Goal: Task Accomplishment & Management: Complete application form

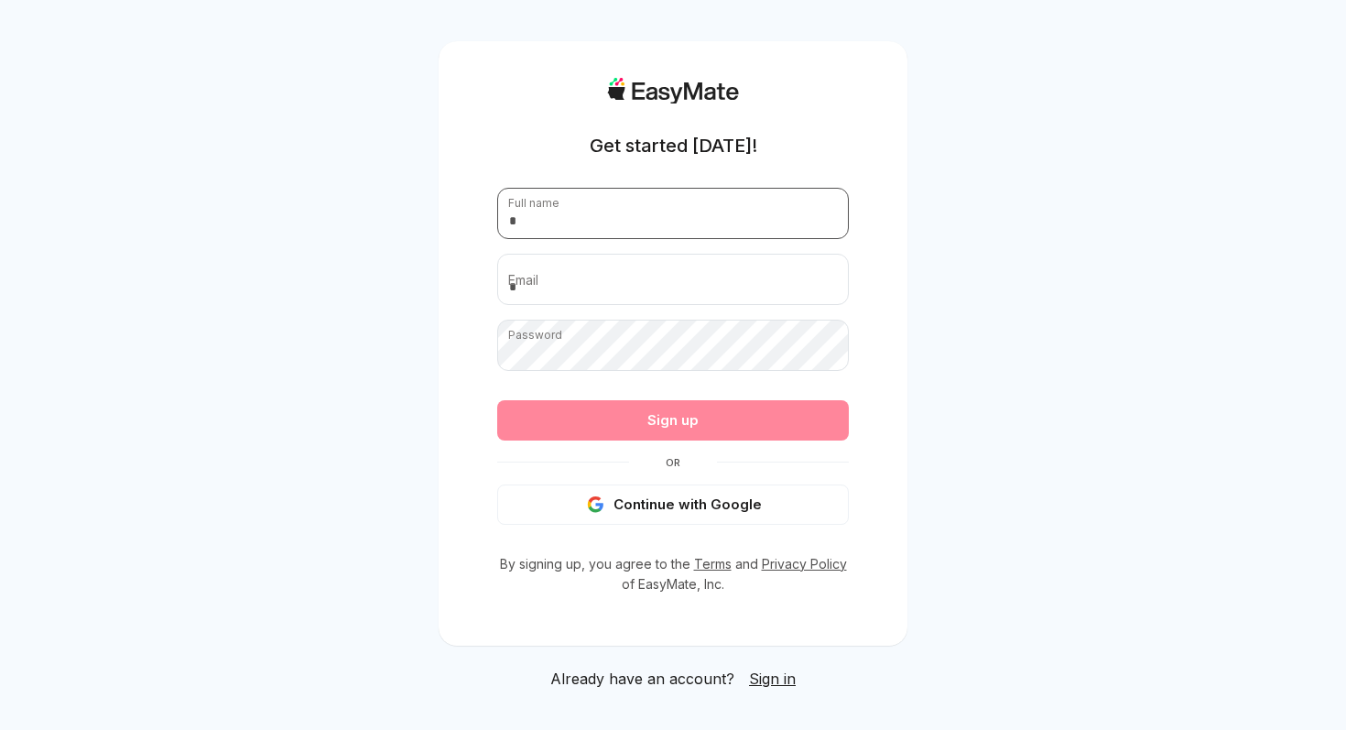
click at [560, 214] on input "text" at bounding box center [673, 213] width 352 height 51
type input "**********"
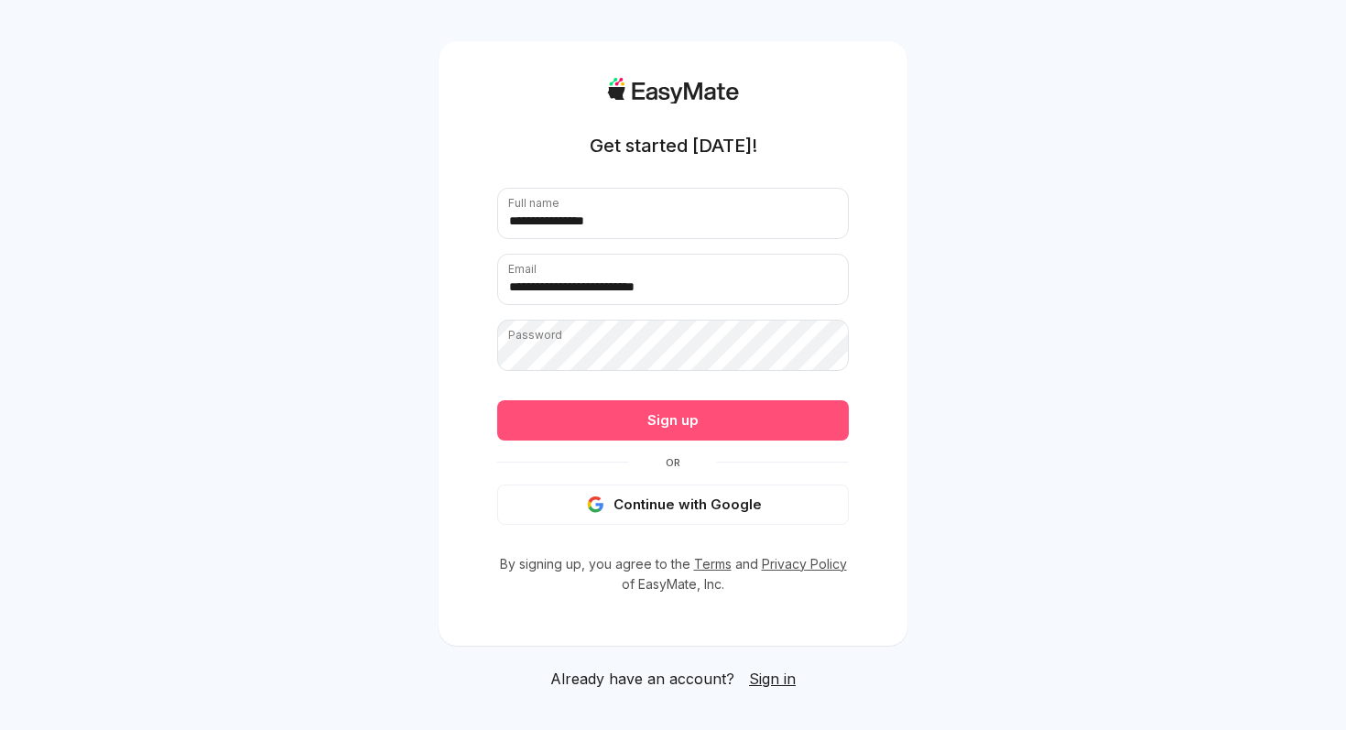
click at [575, 440] on button "Sign up" at bounding box center [673, 420] width 352 height 40
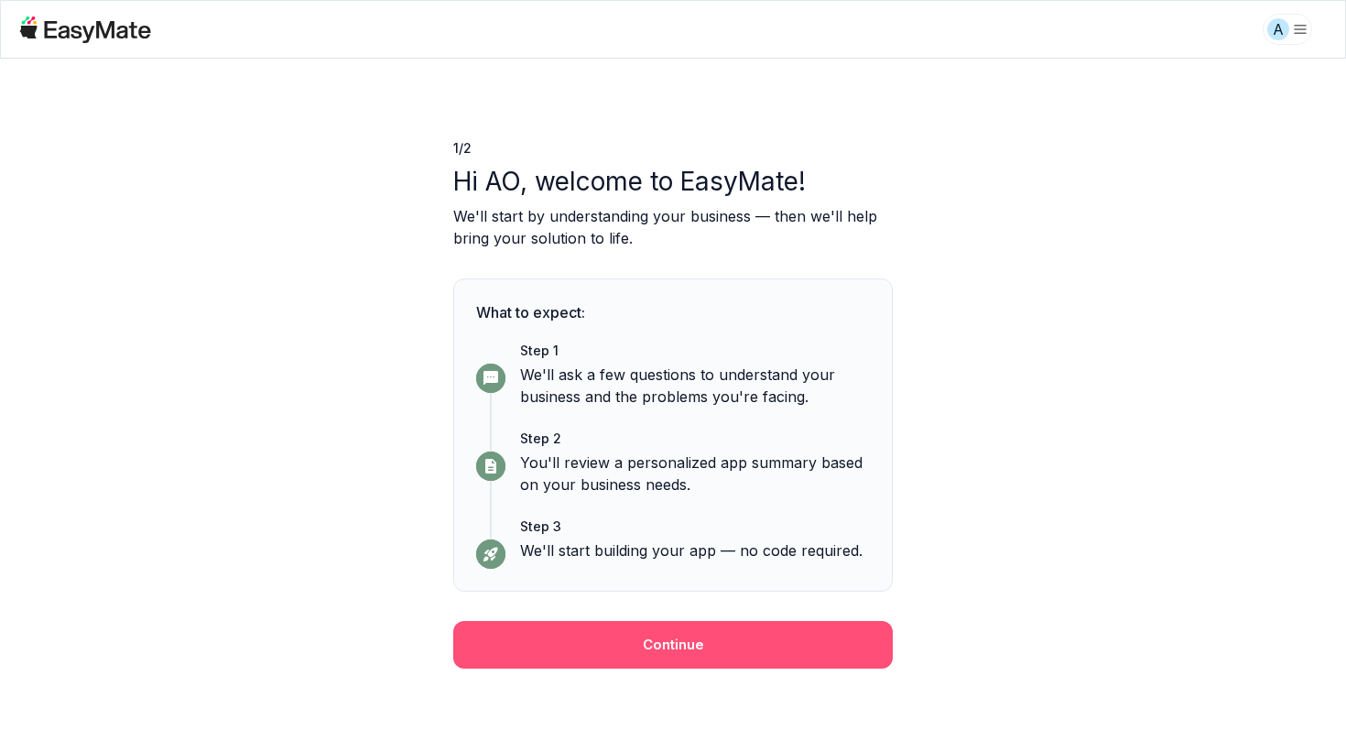
click at [780, 638] on button "Continue" at bounding box center [673, 645] width 440 height 48
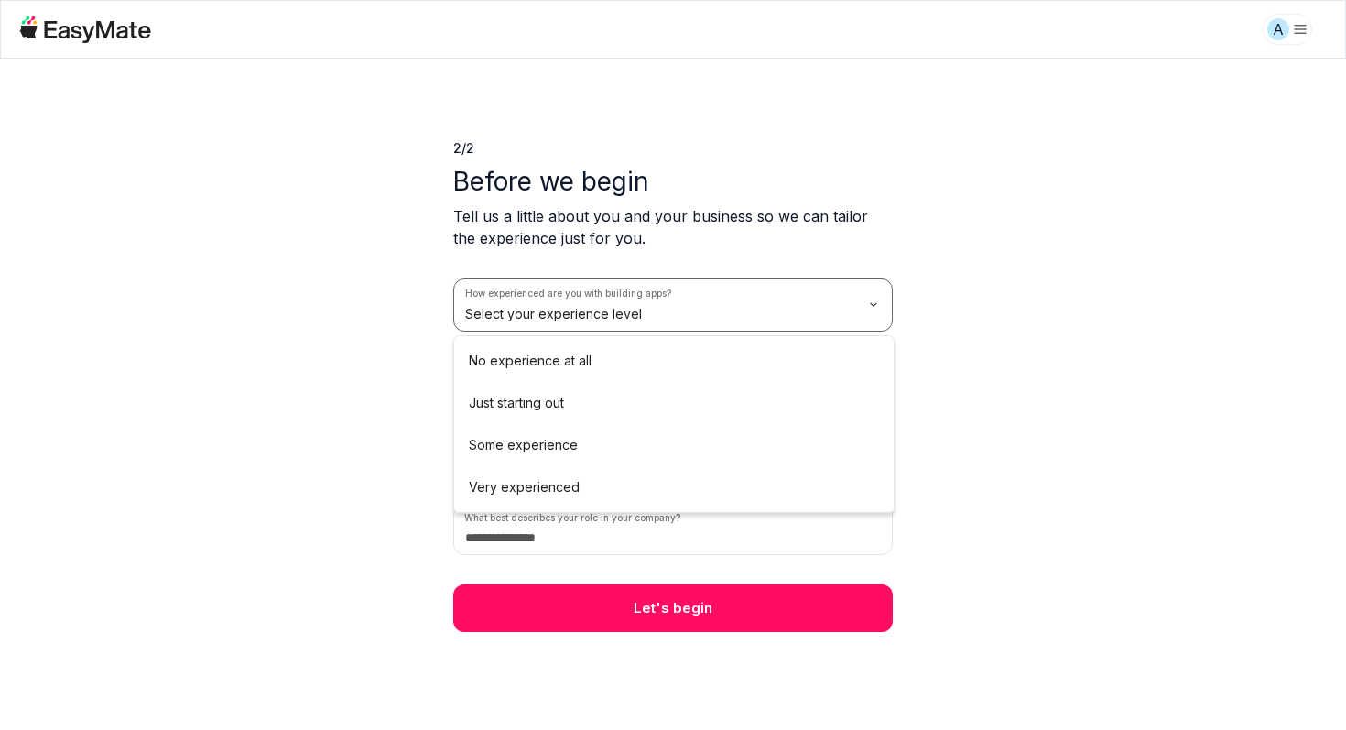
click at [719, 294] on html "A 2 / 2 Before we begin Tell us a little about you and your business so we can …" at bounding box center [673, 365] width 1346 height 730
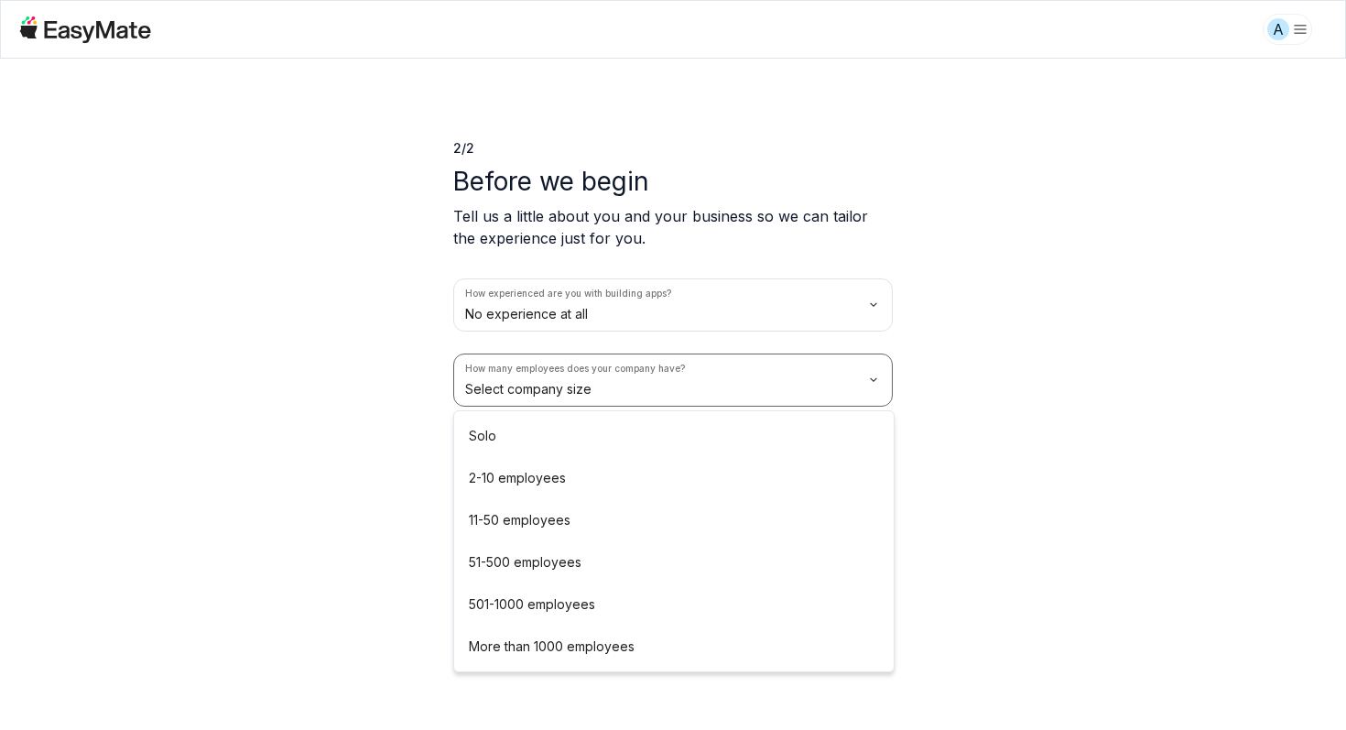
click at [684, 386] on html "A 2 / 2 Before we begin Tell us a little about you and your business so we can …" at bounding box center [673, 365] width 1346 height 730
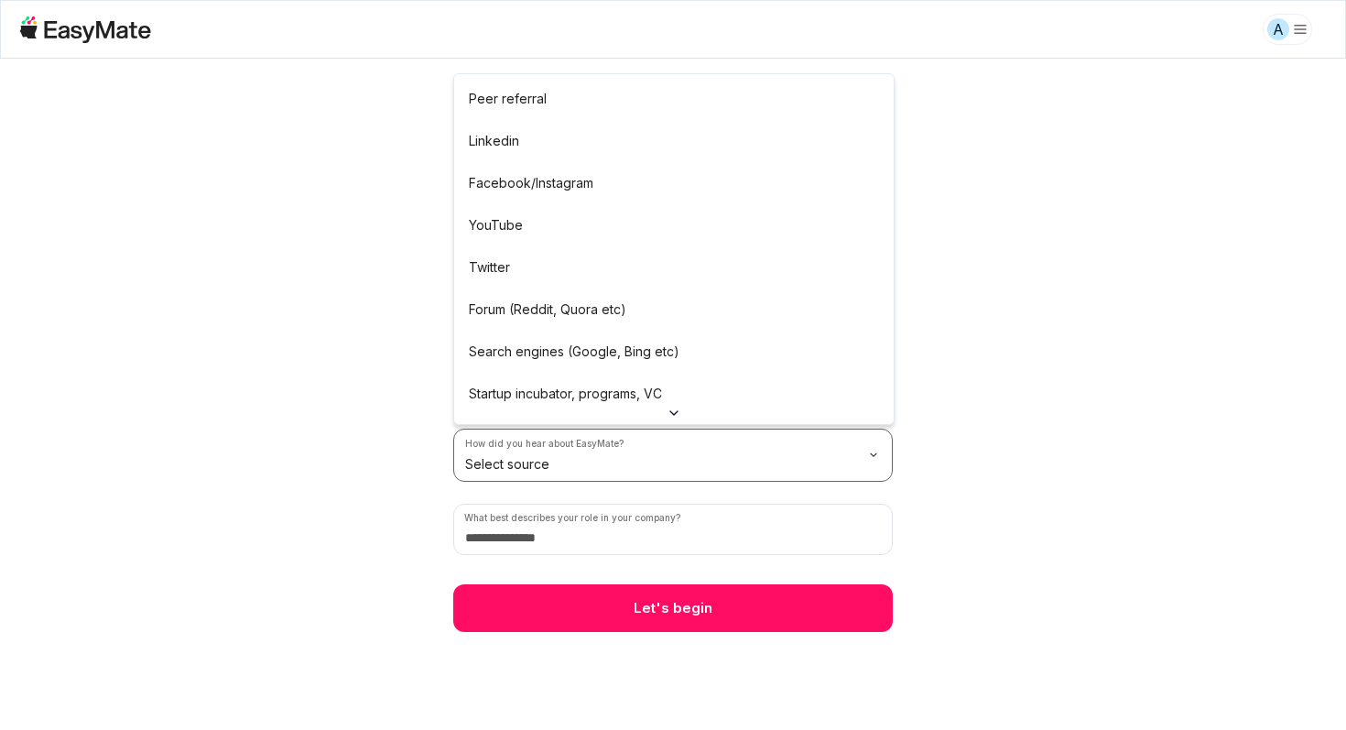
click at [672, 457] on html "A 2 / 2 Before we begin Tell us a little about you and your business so we can …" at bounding box center [673, 365] width 1346 height 730
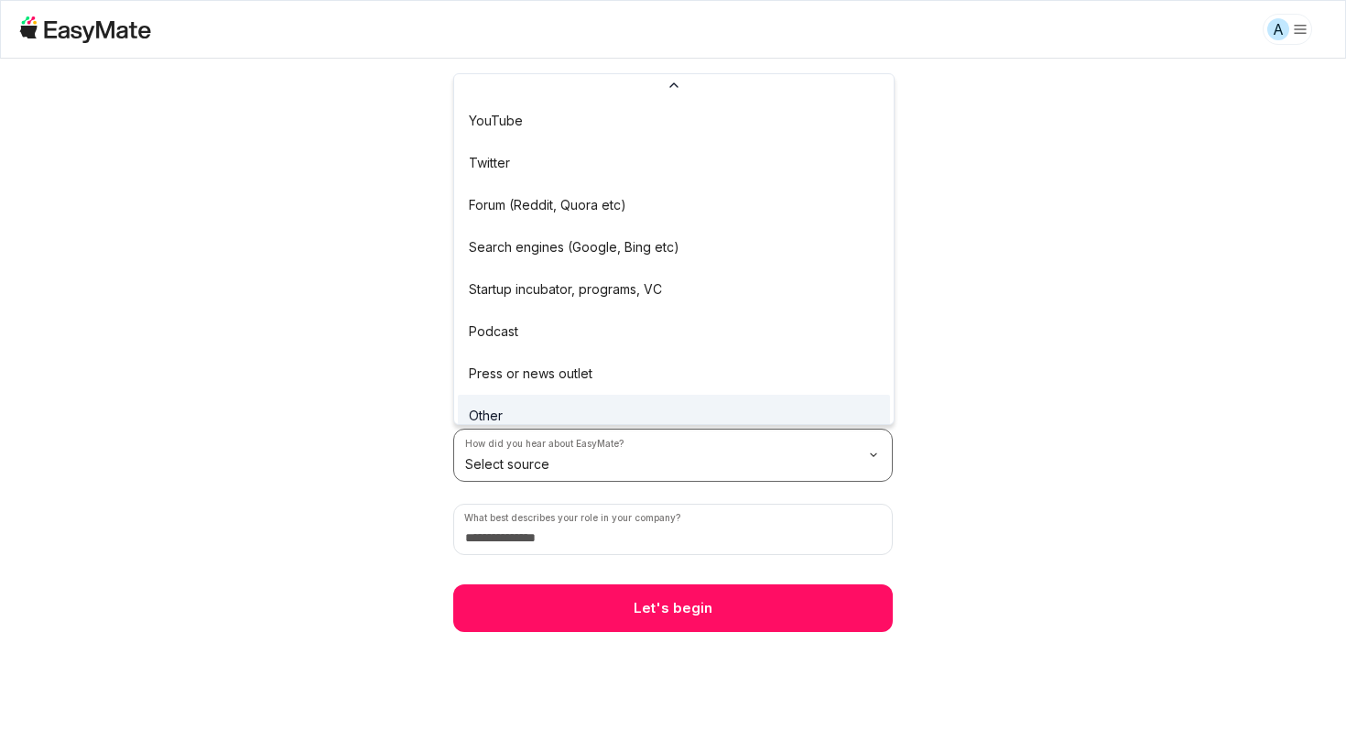
scroll to position [143, 0]
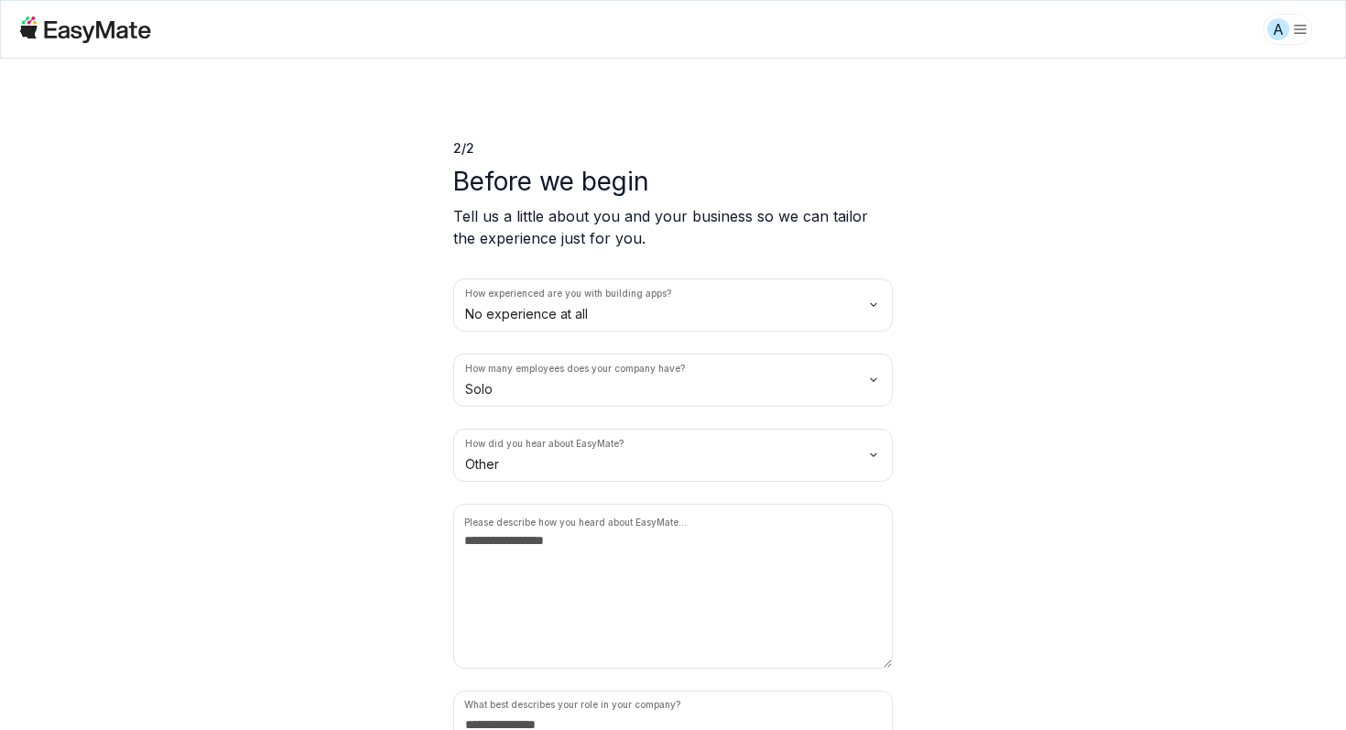
click at [660, 355] on html "A 2 / 2 Before we begin Tell us a little about you and your business so we can …" at bounding box center [673, 365] width 1346 height 730
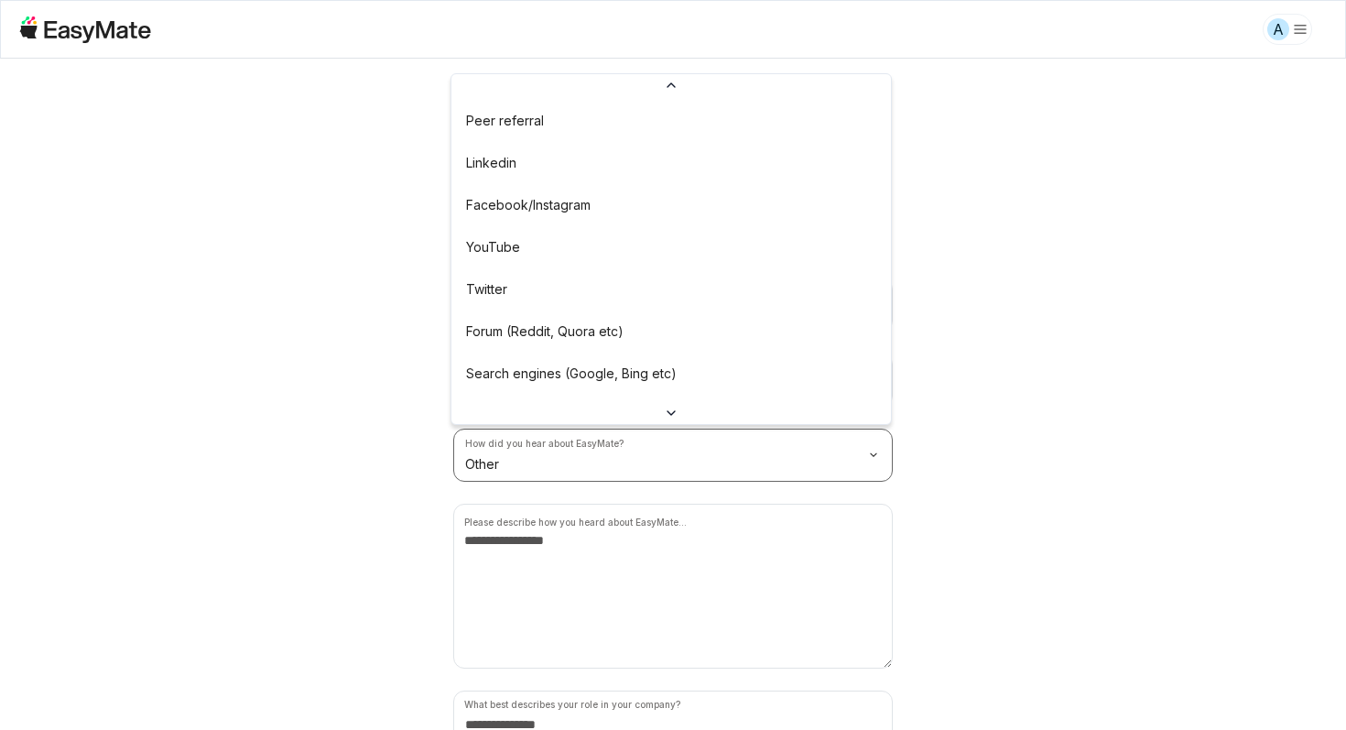
click at [645, 461] on html "A 2 / 2 Before we begin Tell us a little about you and your business so we can …" at bounding box center [673, 365] width 1346 height 730
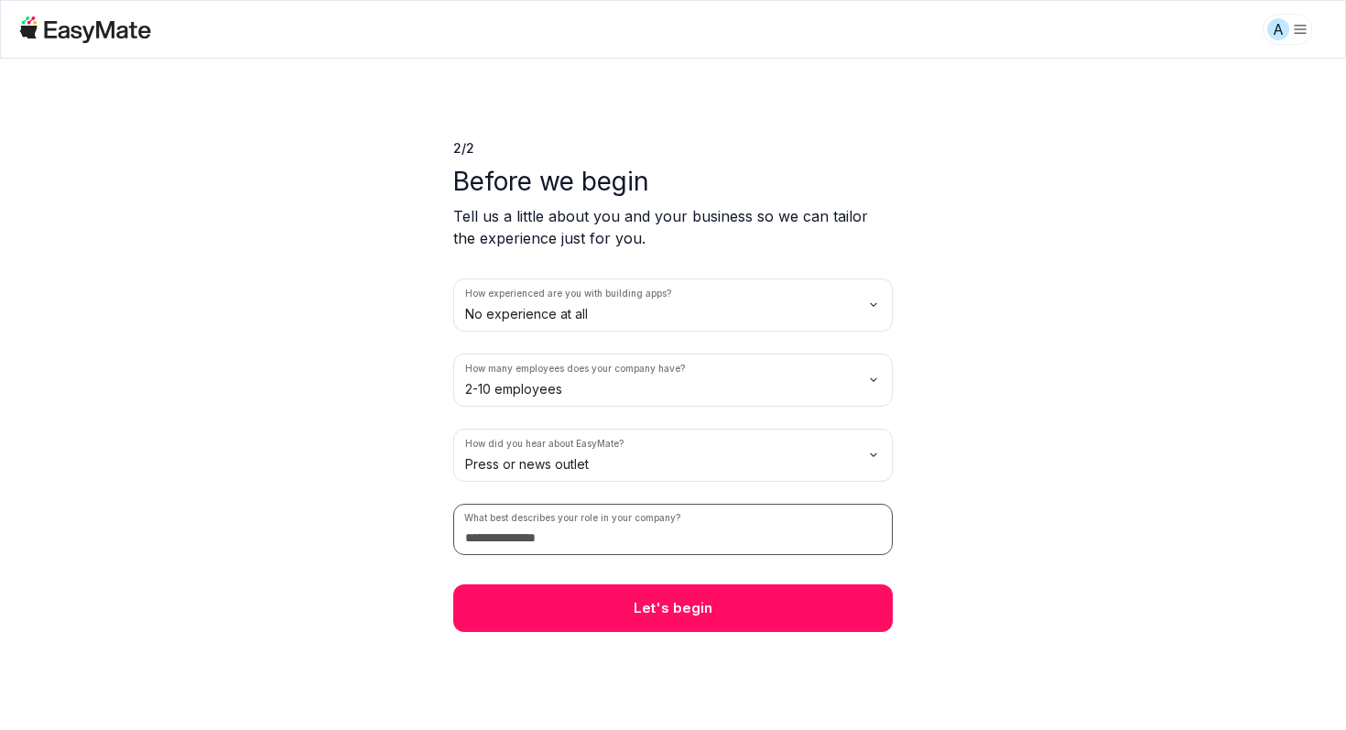
click at [606, 535] on input at bounding box center [673, 529] width 440 height 51
type input "*******"
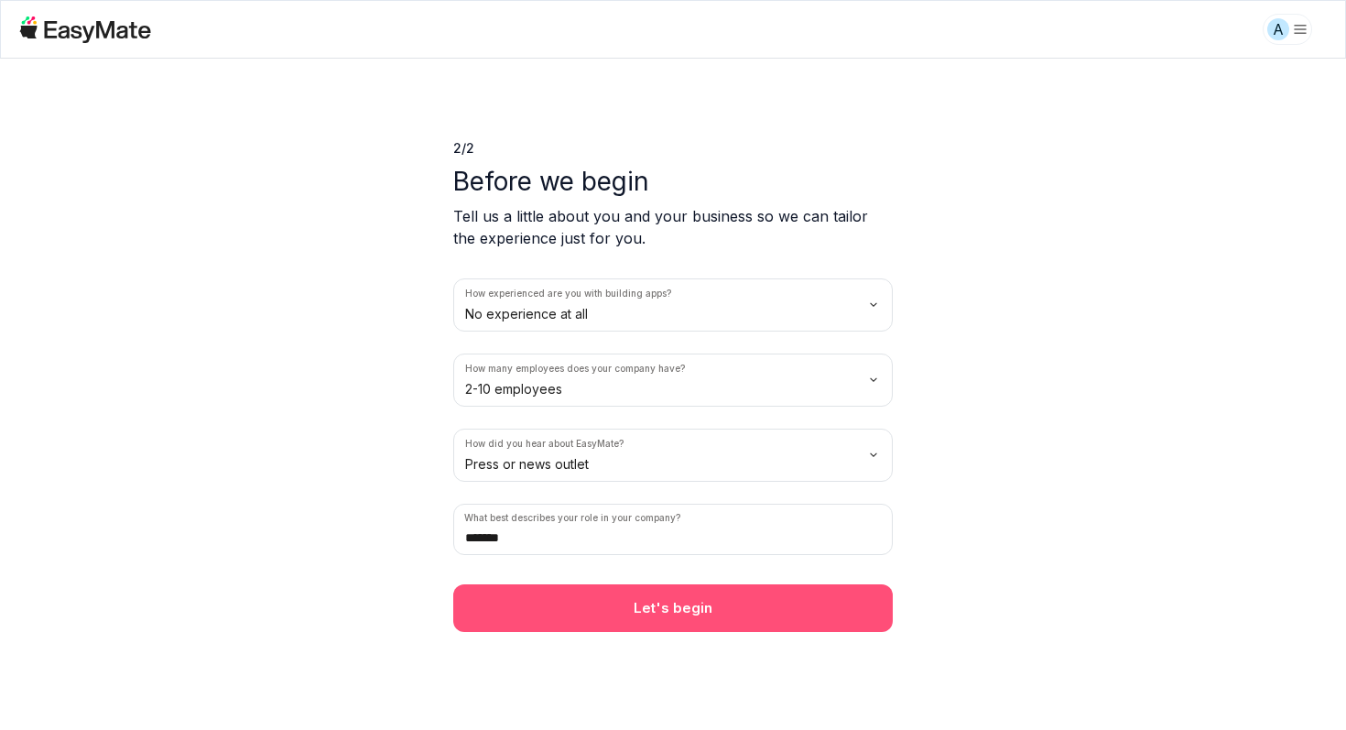
click at [608, 613] on button "Let's begin" at bounding box center [673, 608] width 440 height 48
